Goal: Complete application form

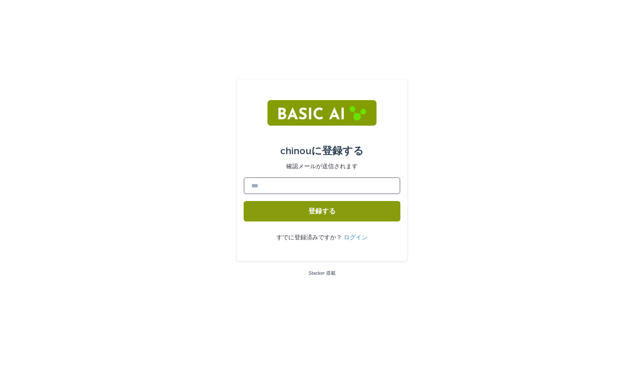
click at [277, 184] on input at bounding box center [322, 185] width 157 height 17
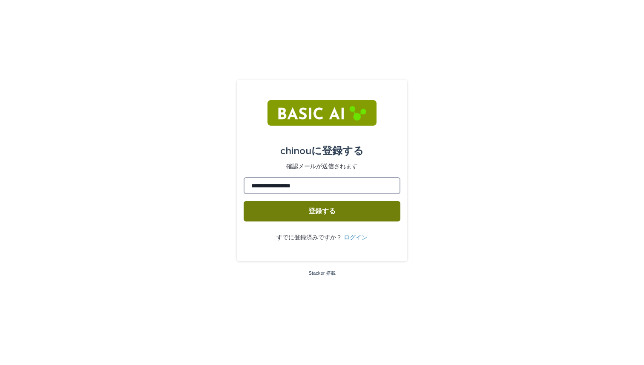
type input "**********"
click at [261, 211] on button "登録する" at bounding box center [322, 211] width 157 height 20
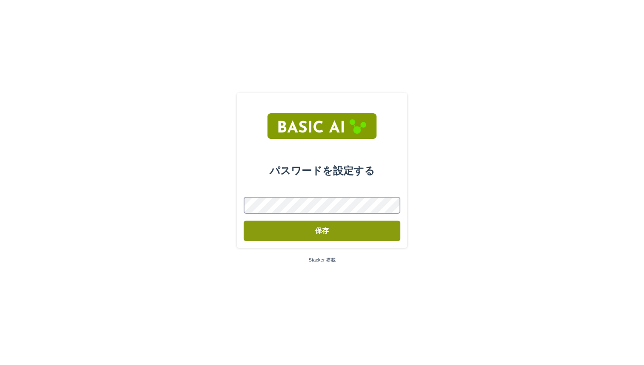
click at [244, 221] on button "保存" at bounding box center [322, 231] width 157 height 20
